Goal: Information Seeking & Learning: Learn about a topic

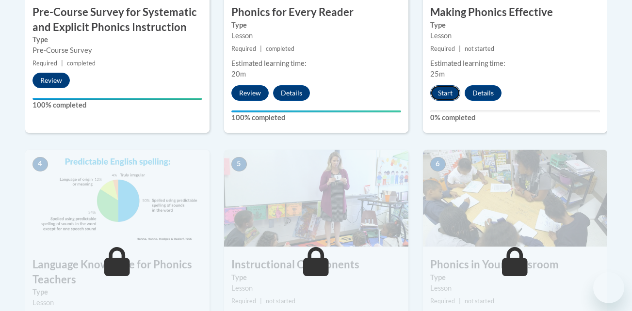
scroll to position [443, 0]
click at [447, 90] on button "Start" at bounding box center [445, 93] width 30 height 16
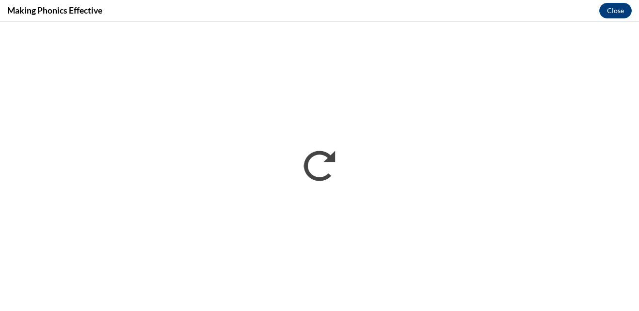
scroll to position [0, 0]
